Goal: Transaction & Acquisition: Purchase product/service

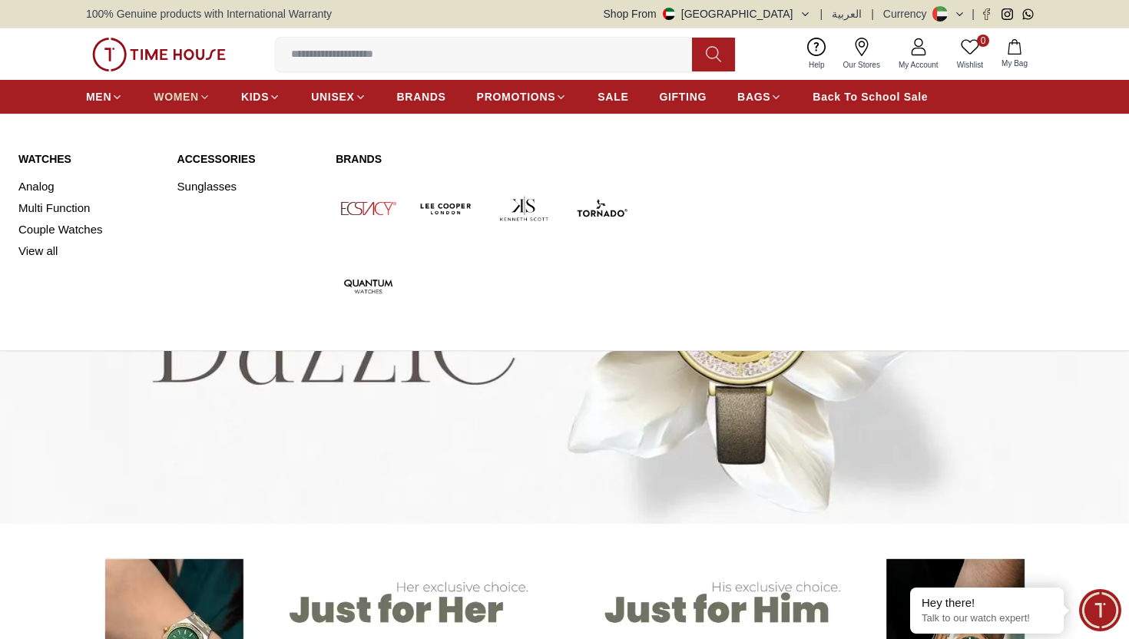
click at [175, 101] on span "WOMEN" at bounding box center [176, 96] width 45 height 15
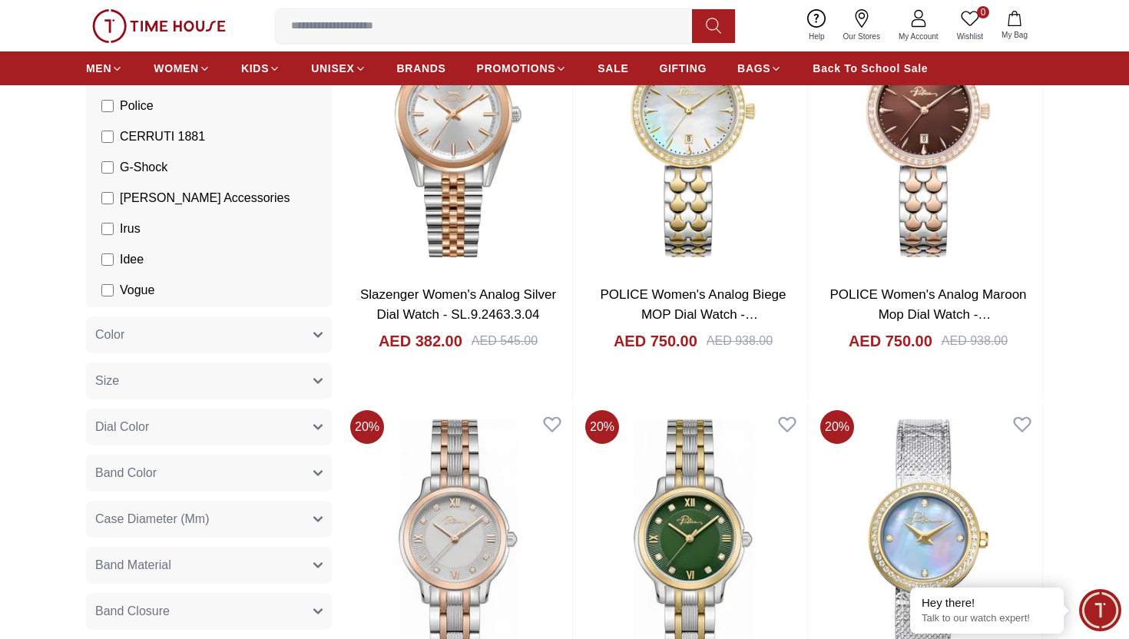
scroll to position [288, 0]
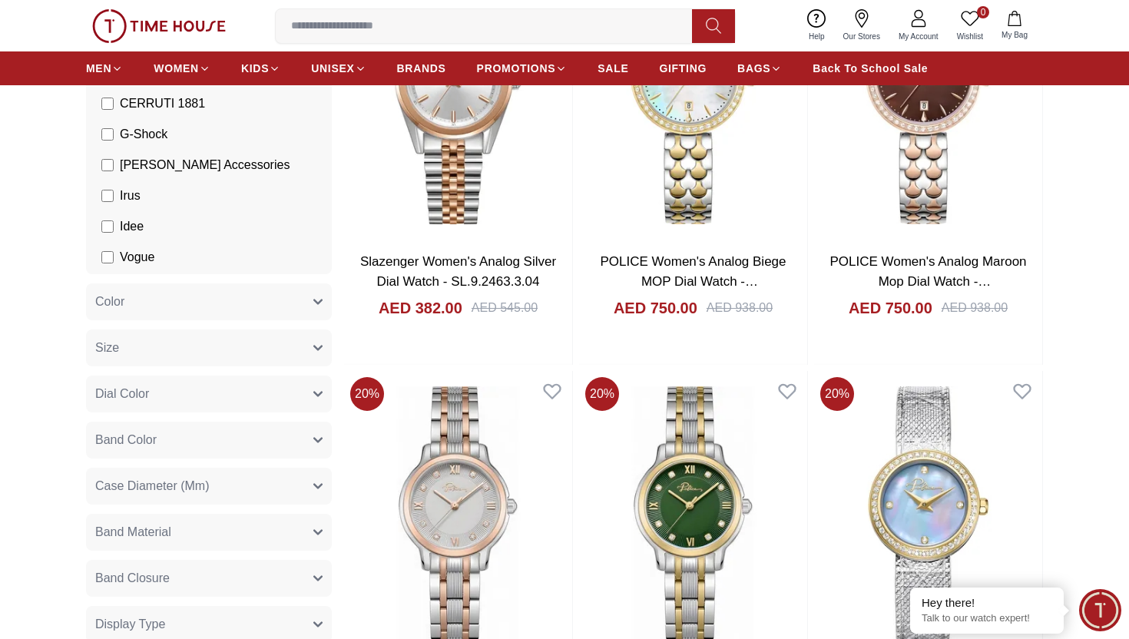
click at [148, 297] on button "Color" at bounding box center [209, 302] width 246 height 37
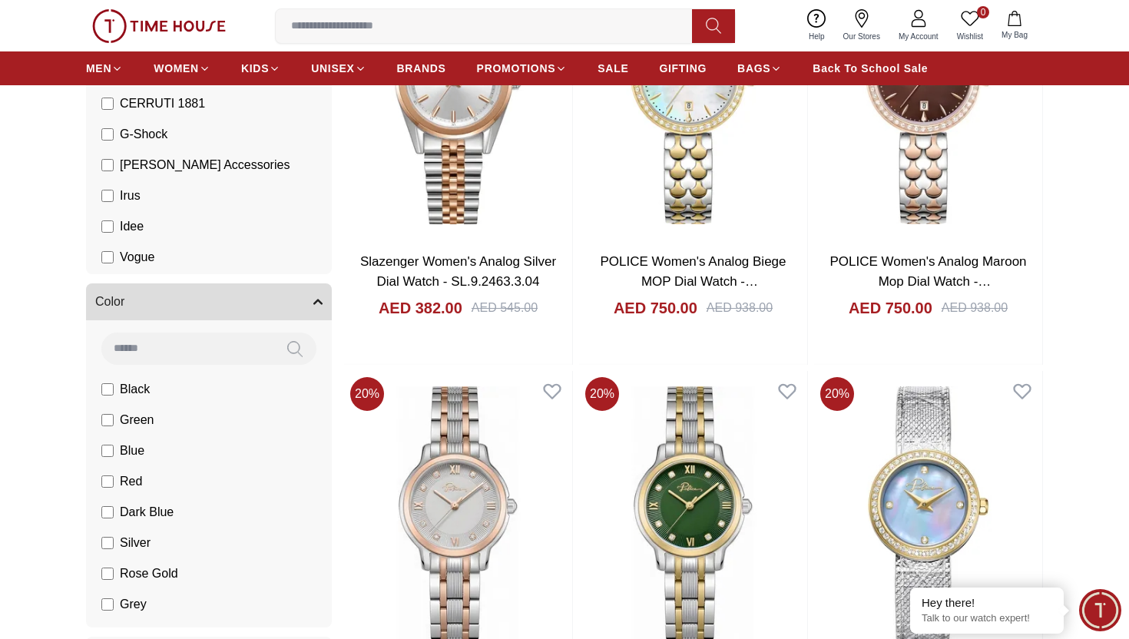
click at [148, 297] on button "Color" at bounding box center [209, 302] width 246 height 37
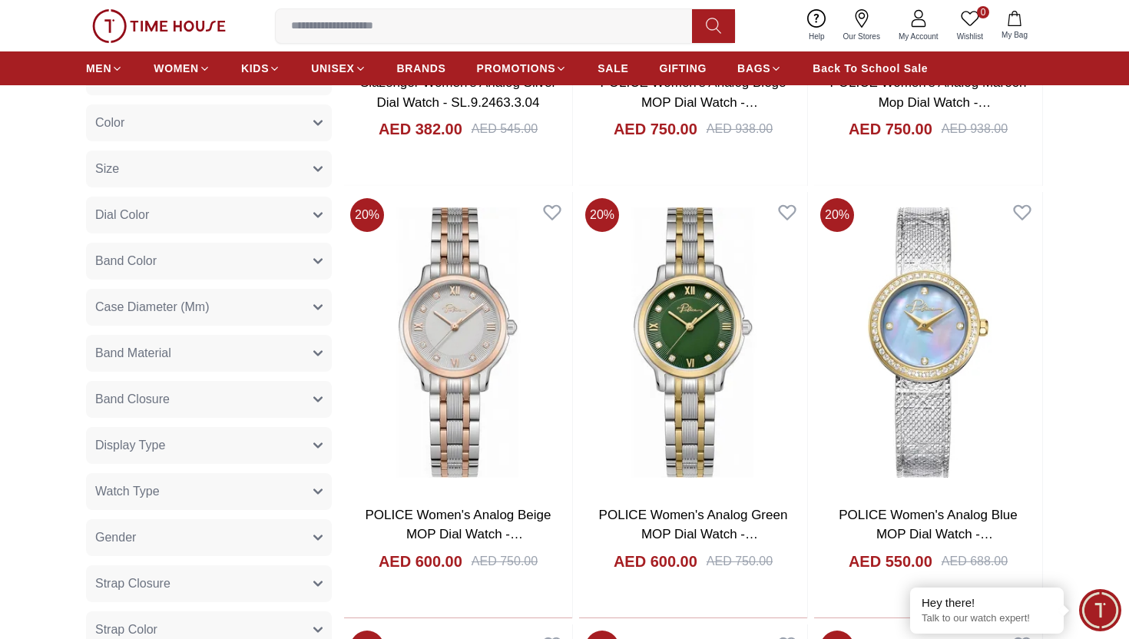
scroll to position [468, 0]
click at [151, 173] on button "Size" at bounding box center [209, 168] width 246 height 37
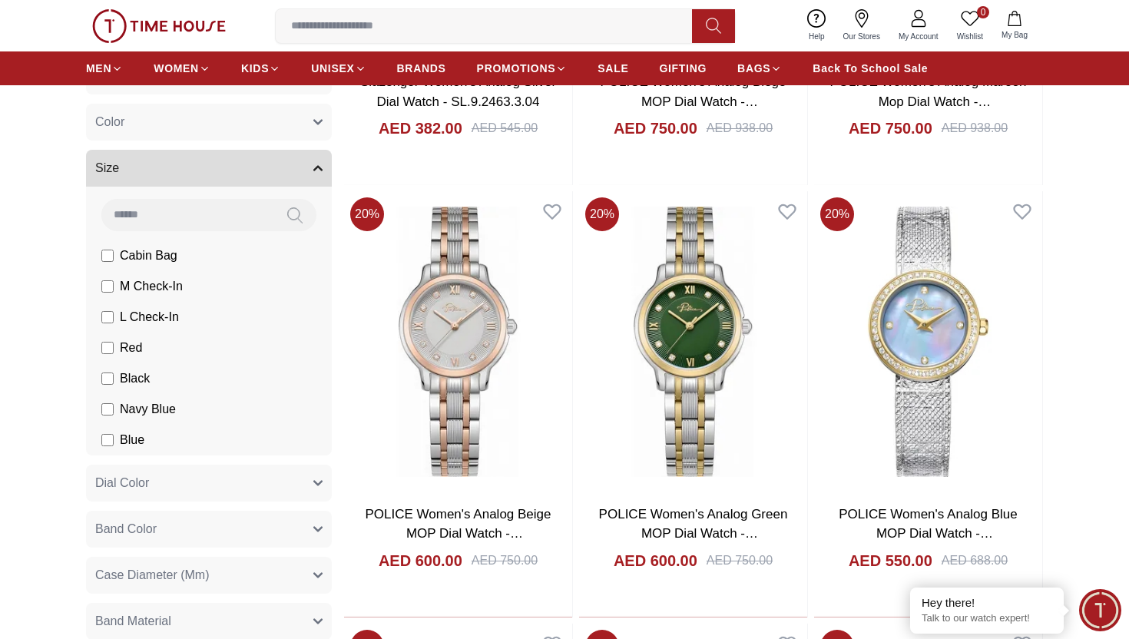
click at [151, 173] on button "Size" at bounding box center [209, 168] width 246 height 37
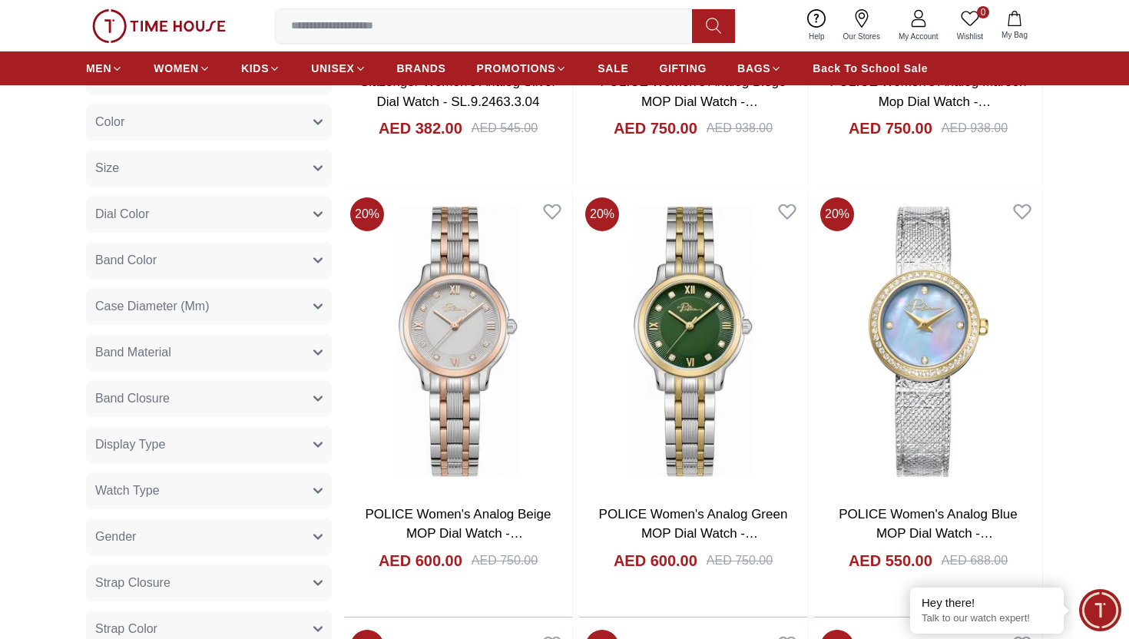
click at [171, 211] on button "Dial Color" at bounding box center [209, 214] width 246 height 37
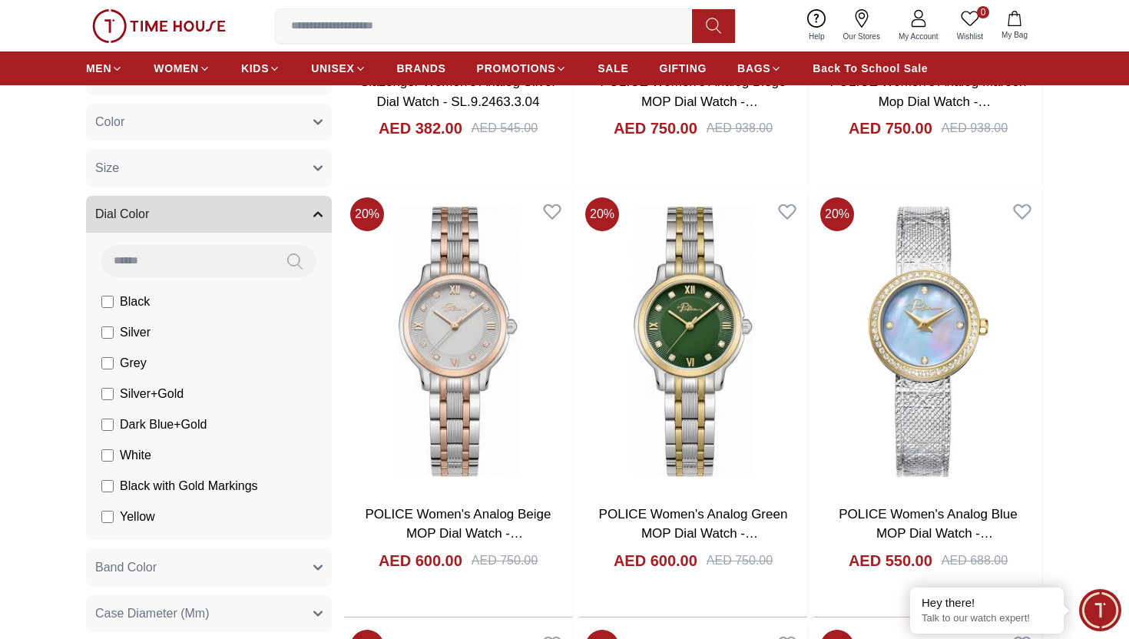
click at [171, 211] on button "Dial Color" at bounding box center [209, 214] width 246 height 37
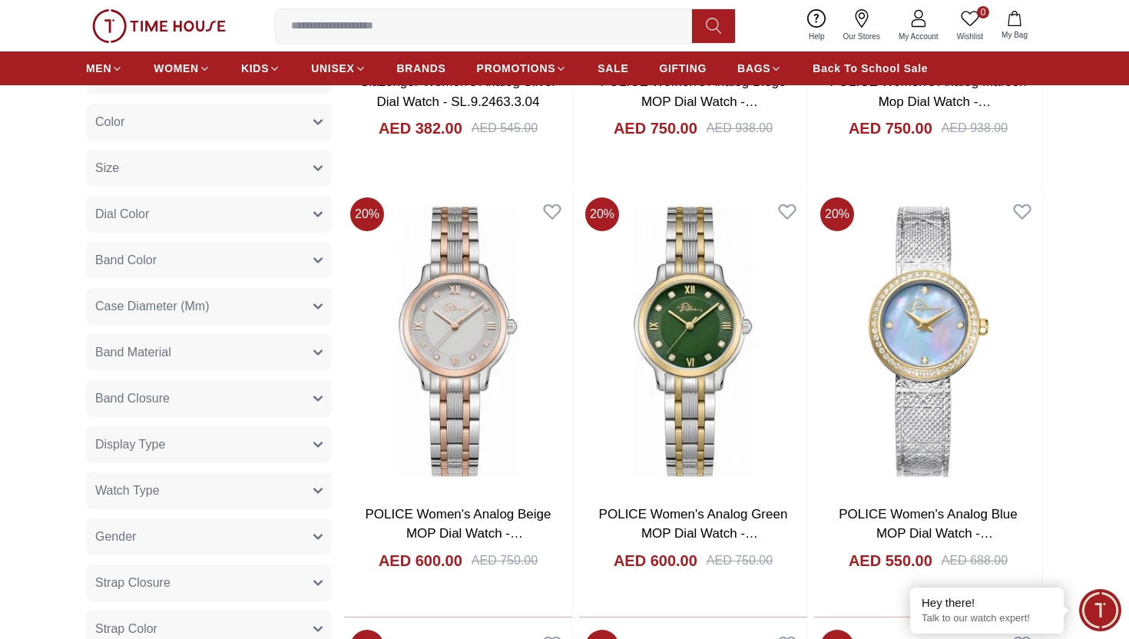
click at [174, 266] on button "Band Color" at bounding box center [209, 260] width 246 height 37
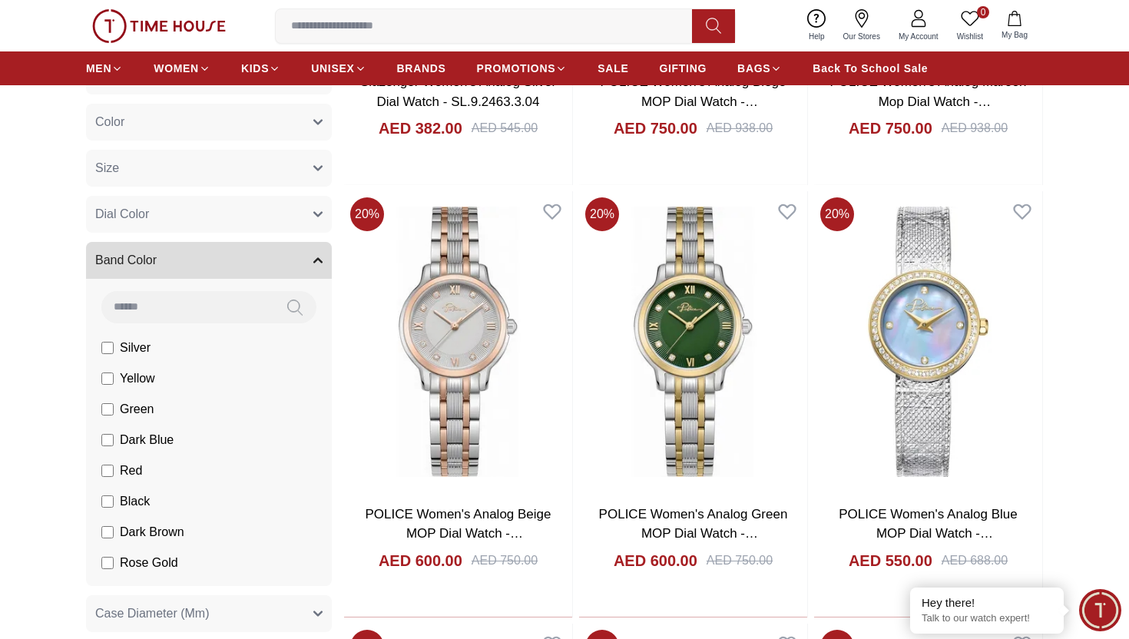
click at [174, 266] on button "Band Color" at bounding box center [209, 260] width 246 height 37
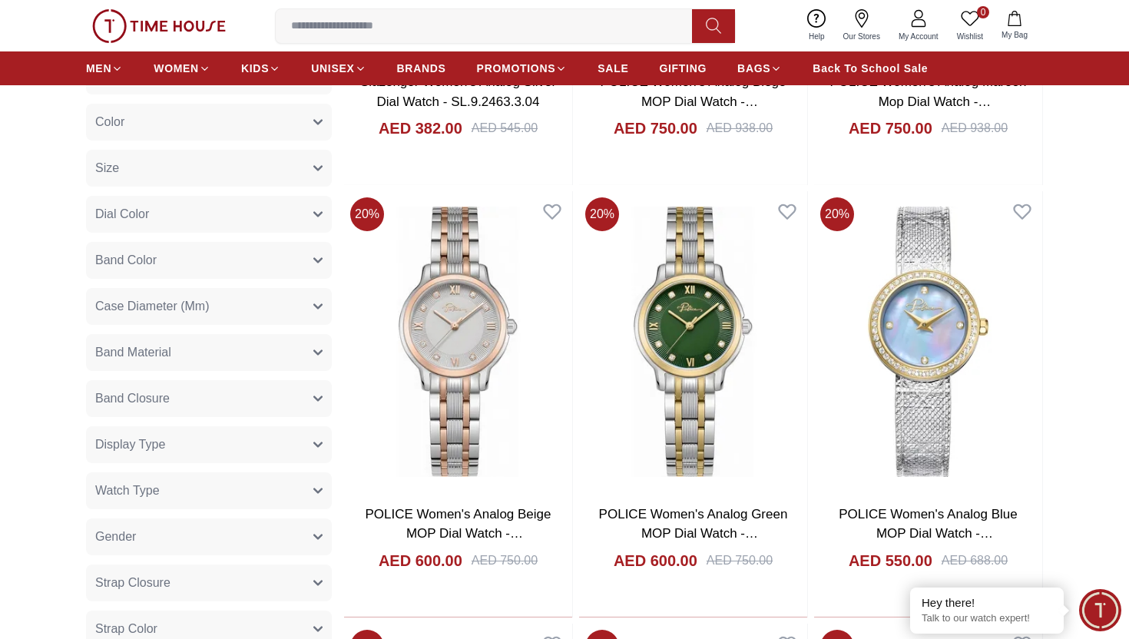
click at [180, 317] on button "Case Diameter (Mm)" at bounding box center [209, 306] width 246 height 37
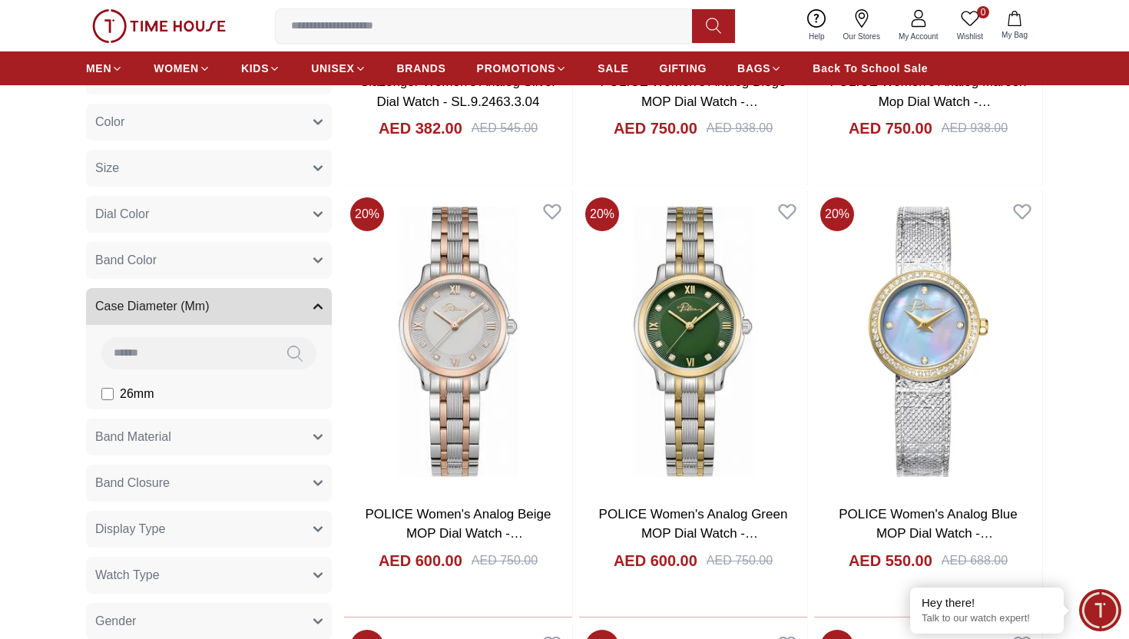
click at [184, 314] on span "Case Diameter (Mm)" at bounding box center [152, 306] width 114 height 18
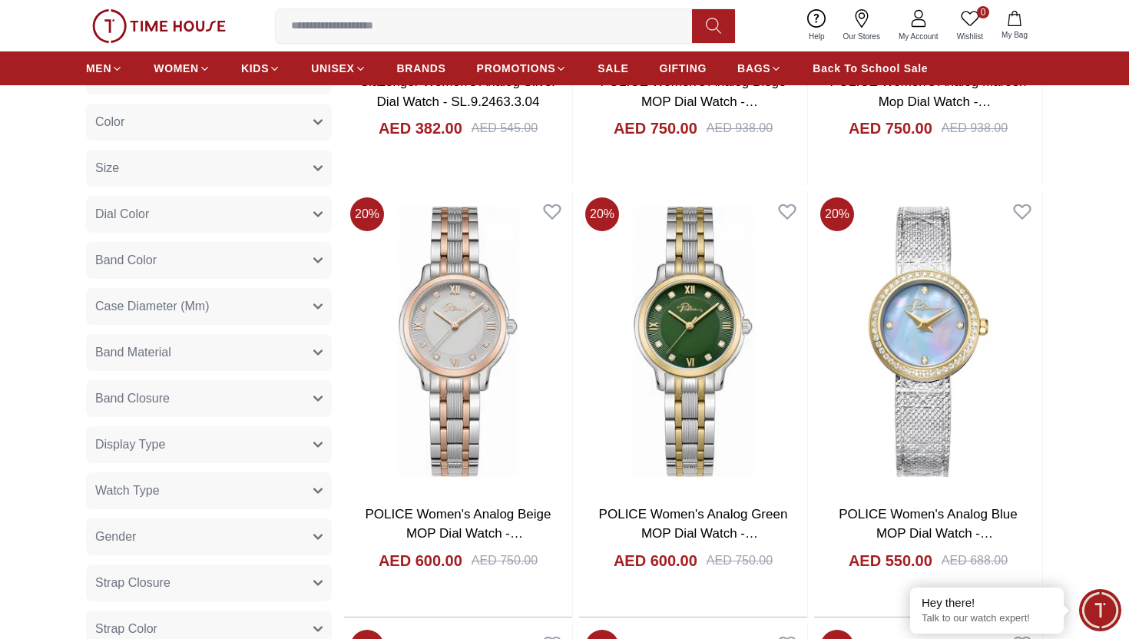
click at [192, 356] on button "Band Material" at bounding box center [209, 352] width 246 height 37
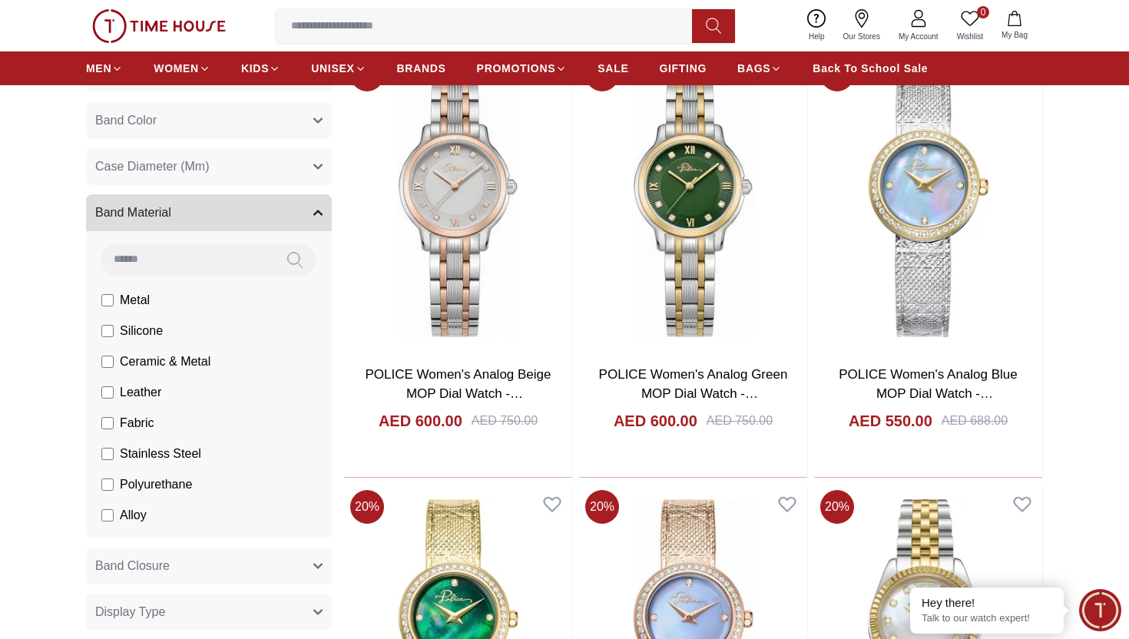
scroll to position [611, 0]
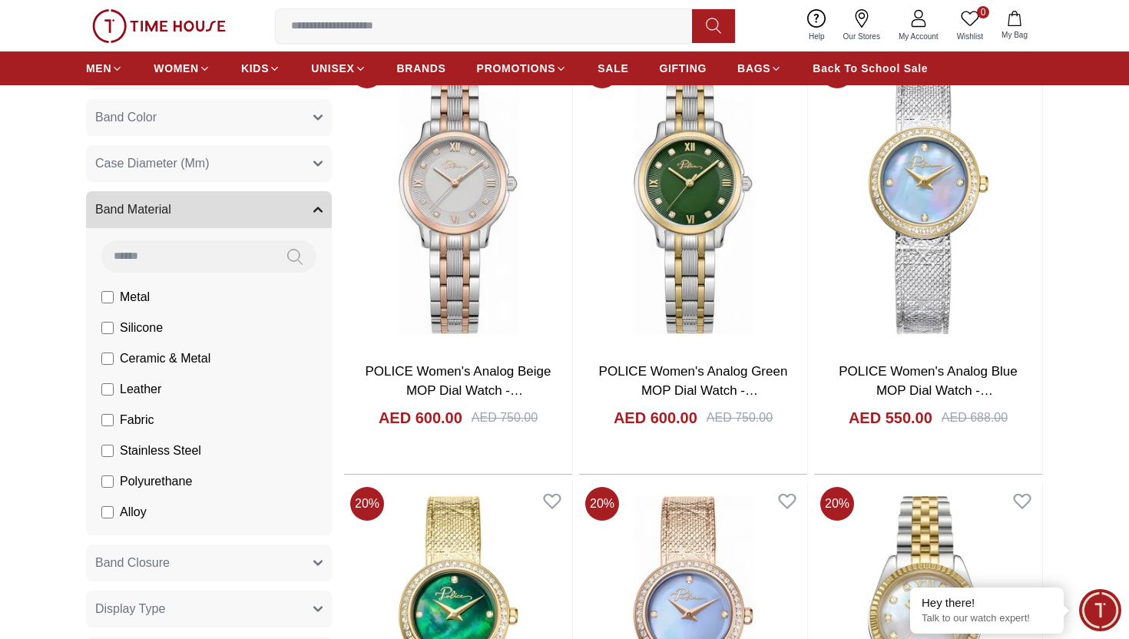
click at [189, 221] on button "Band Material" at bounding box center [209, 209] width 246 height 37
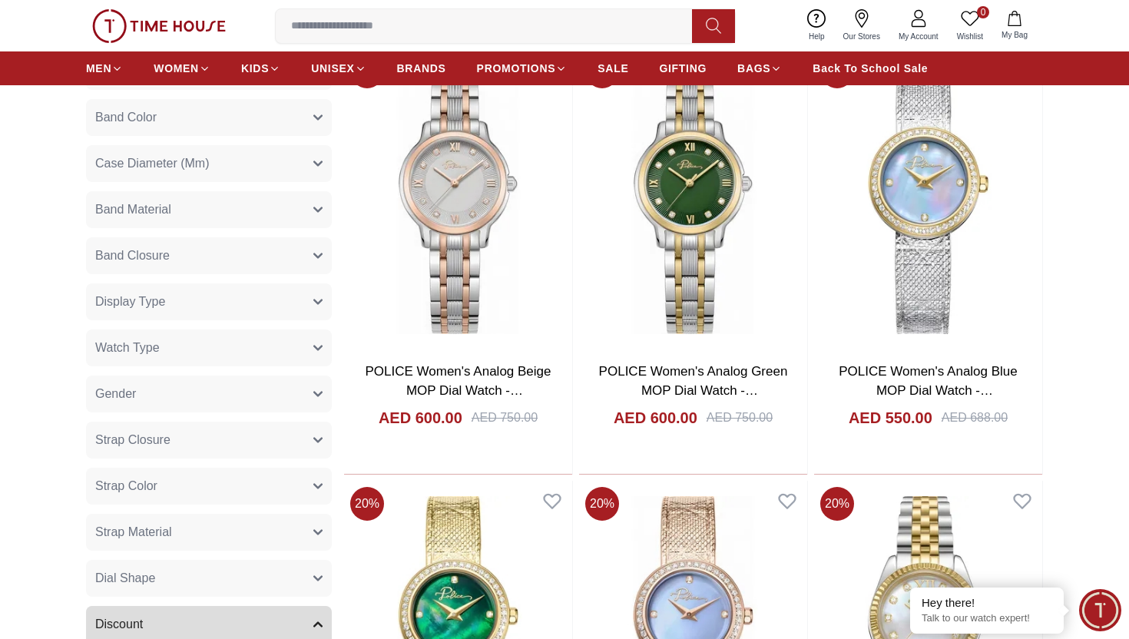
click at [168, 491] on button "Strap Color" at bounding box center [209, 486] width 246 height 37
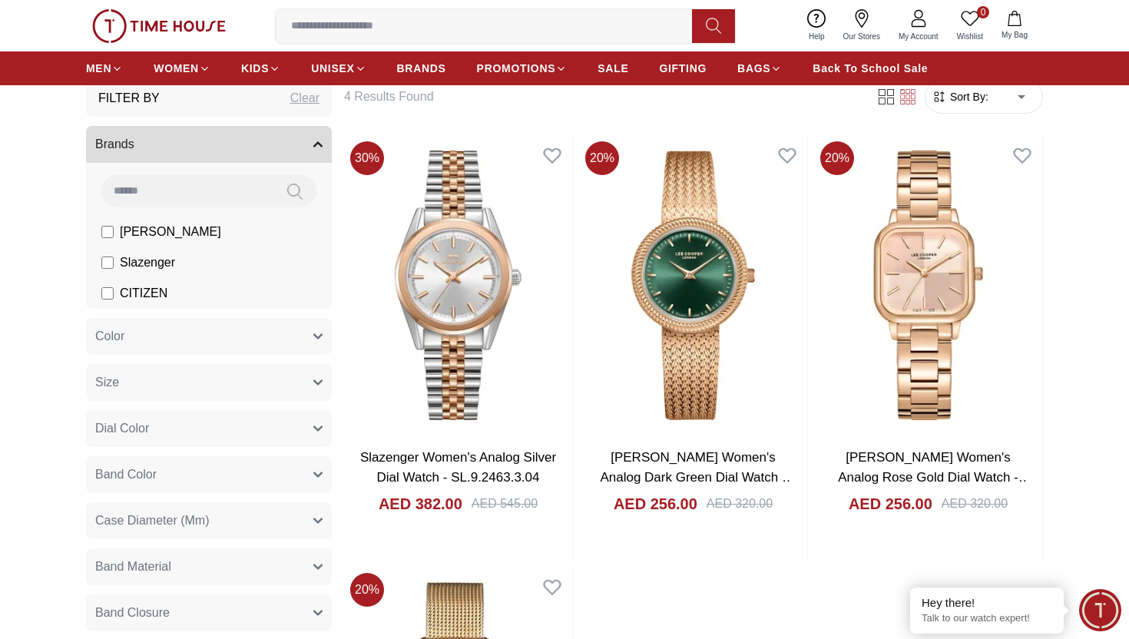
scroll to position [121, 0]
